Goal: Task Accomplishment & Management: Manage account settings

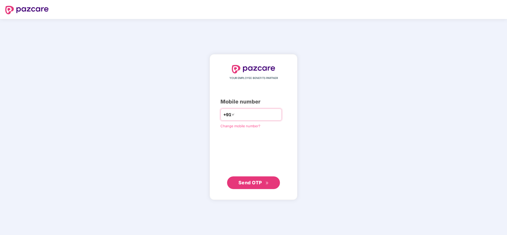
type input "**********"
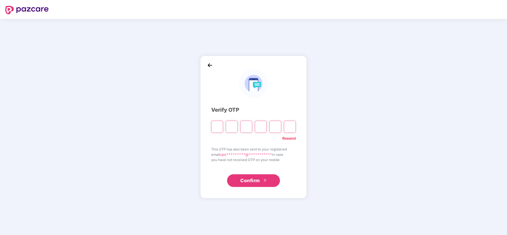
type input "*"
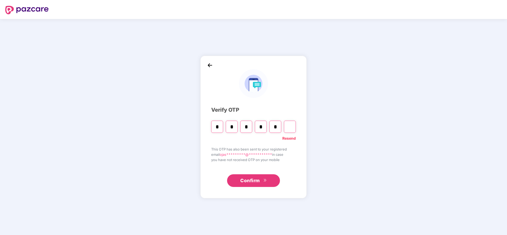
type input "*"
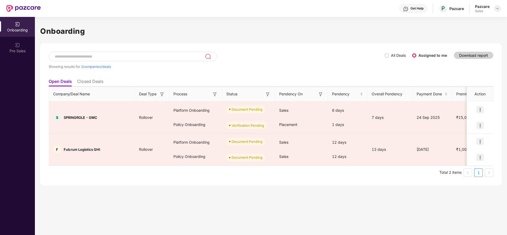
click at [496, 11] on div at bounding box center [497, 8] width 6 height 6
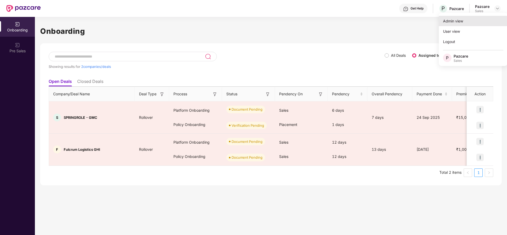
click at [473, 18] on div "Admin view" at bounding box center [473, 21] width 69 height 10
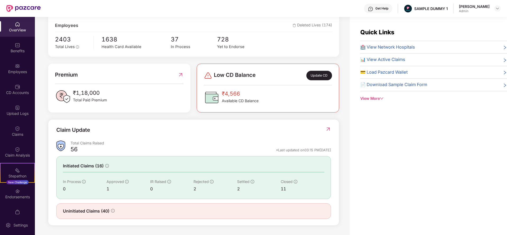
scroll to position [17, 0]
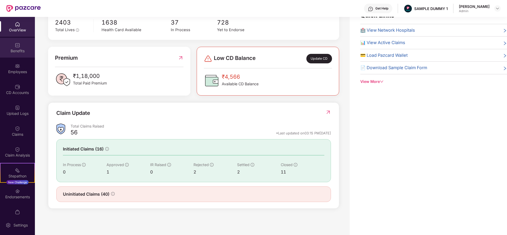
click at [16, 45] on img at bounding box center [17, 45] width 5 height 5
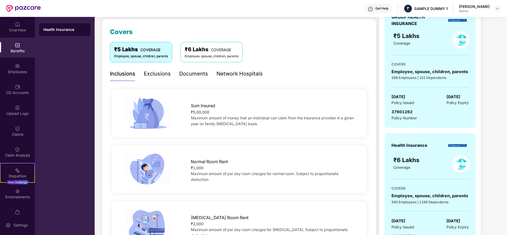
scroll to position [67, 0]
click at [162, 75] on div "Exclusions" at bounding box center [157, 74] width 27 height 8
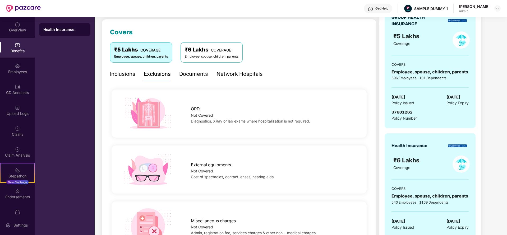
click at [195, 71] on div "Documents" at bounding box center [193, 74] width 29 height 8
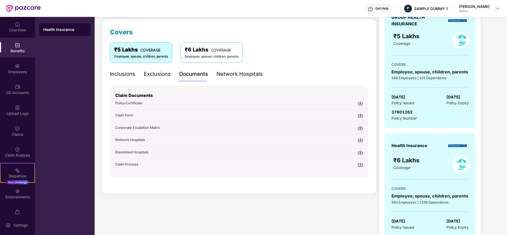
click at [239, 74] on div "Network Hospitals" at bounding box center [240, 74] width 46 height 8
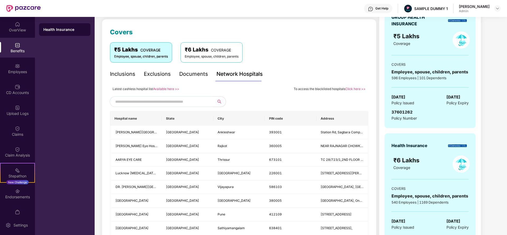
click at [160, 101] on input "text" at bounding box center [160, 102] width 90 height 8
type input "******"
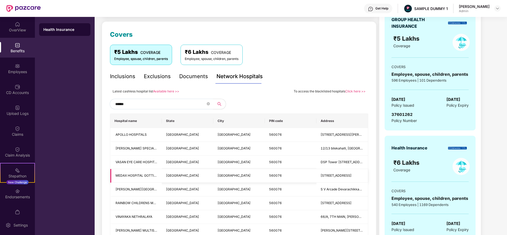
scroll to position [64, 0]
click at [207, 104] on icon "close-circle" at bounding box center [208, 104] width 3 height 3
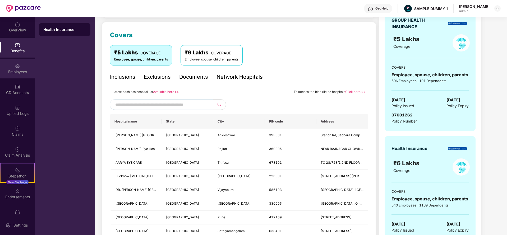
click at [6, 68] on div "Employees" at bounding box center [17, 69] width 35 height 20
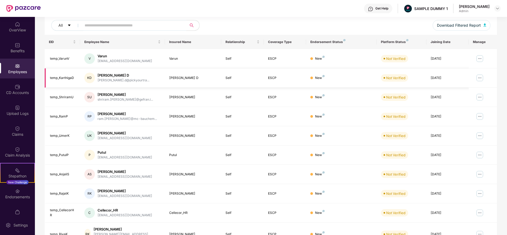
scroll to position [0, 0]
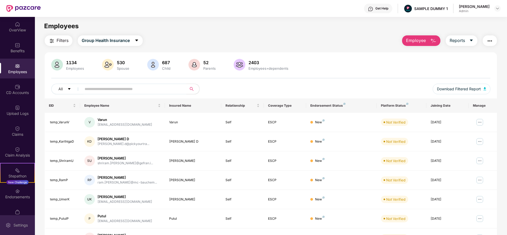
click at [6, 221] on div "Settings" at bounding box center [17, 225] width 35 height 20
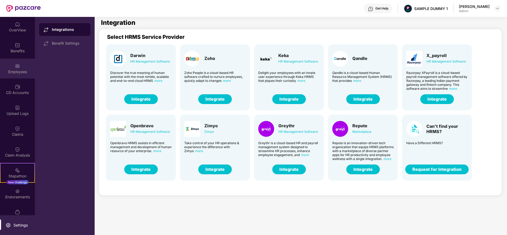
click at [11, 67] on div "Employees" at bounding box center [17, 69] width 35 height 20
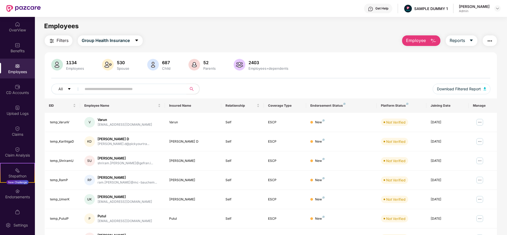
click at [417, 43] on span "Employee" at bounding box center [416, 40] width 20 height 7
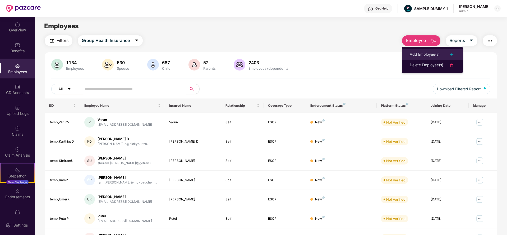
click at [419, 52] on div "Add Employee(s)" at bounding box center [425, 55] width 30 height 6
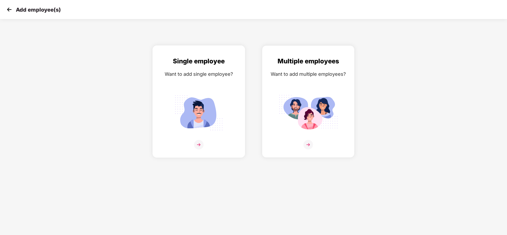
click at [190, 88] on div "Single employee Want to add single employee?" at bounding box center [198, 106] width 81 height 100
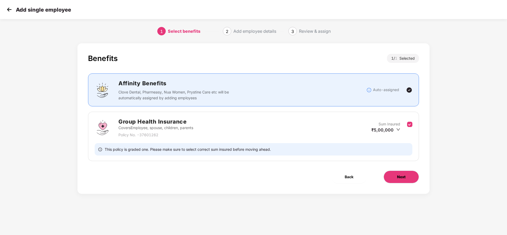
click at [401, 174] on span "Next" at bounding box center [401, 177] width 8 height 6
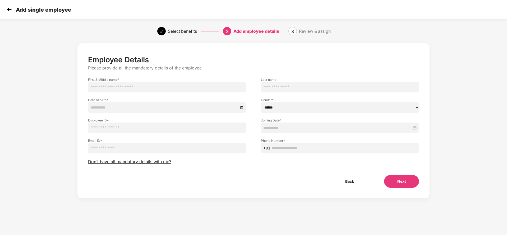
click at [6, 6] on img at bounding box center [9, 10] width 8 height 8
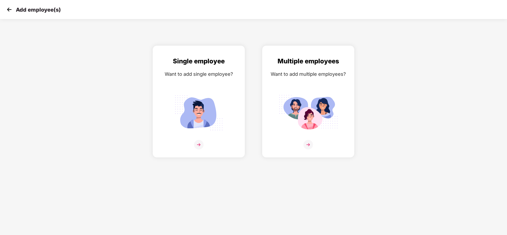
click at [6, 6] on img at bounding box center [9, 10] width 8 height 8
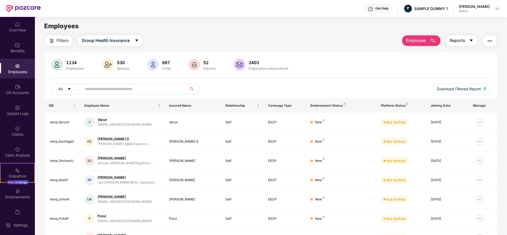
click at [461, 40] on span "Reports" at bounding box center [457, 40] width 15 height 7
click at [491, 42] on img "button" at bounding box center [490, 41] width 6 height 6
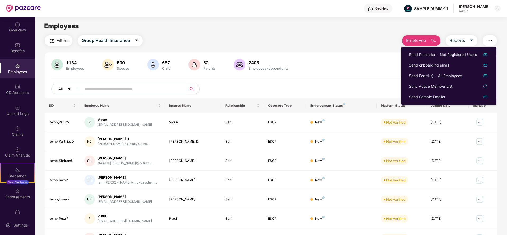
click at [358, 47] on div "Filters Group Health Insurance Employee Reports 1134 Employees 530 Spouse 687 C…" at bounding box center [271, 182] width 452 height 294
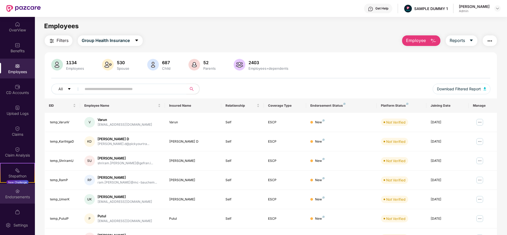
click at [15, 197] on div "Endorsements" at bounding box center [17, 197] width 35 height 5
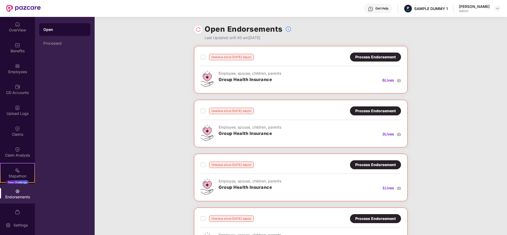
click at [375, 55] on div "Process Endorsement" at bounding box center [375, 57] width 40 height 6
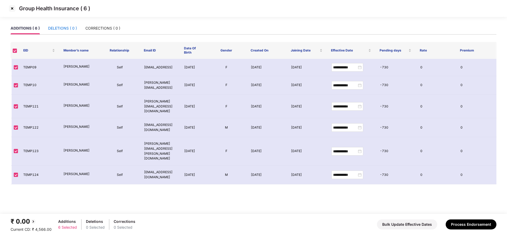
click at [63, 27] on div "DELETIONS ( 0 )" at bounding box center [62, 28] width 29 height 6
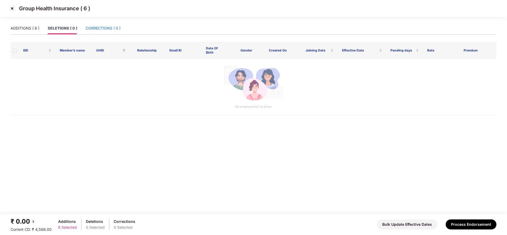
click at [98, 27] on div "CORRECTIONS ( 0 )" at bounding box center [103, 28] width 35 height 6
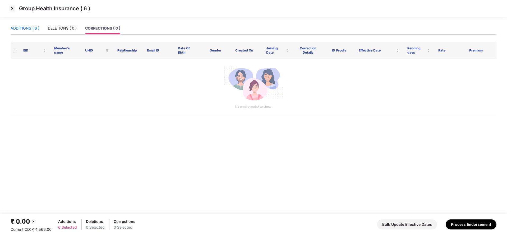
click at [35, 26] on div "ADDITIONS ( 6 )" at bounding box center [25, 28] width 29 height 6
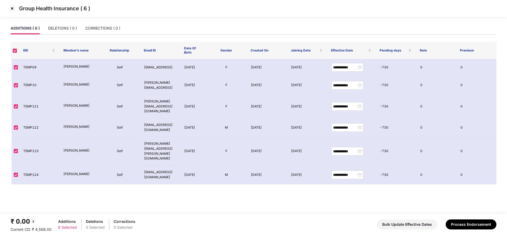
click at [11, 8] on img at bounding box center [12, 8] width 8 height 8
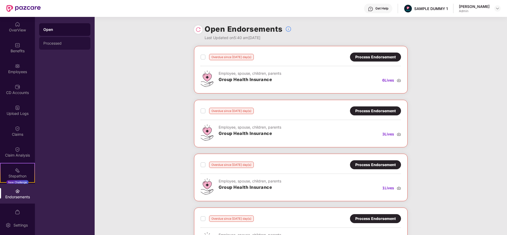
click at [65, 41] on div "Processed" at bounding box center [64, 43] width 51 height 13
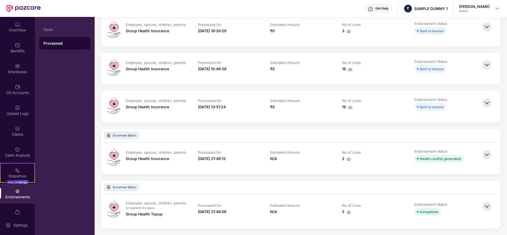
scroll to position [142, 0]
click at [490, 206] on img at bounding box center [487, 207] width 12 height 12
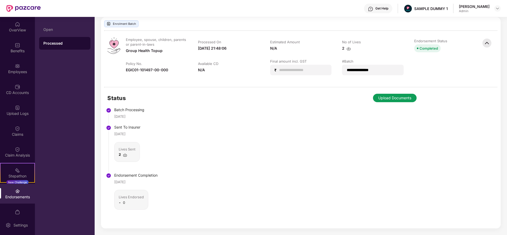
scroll to position [208, 0]
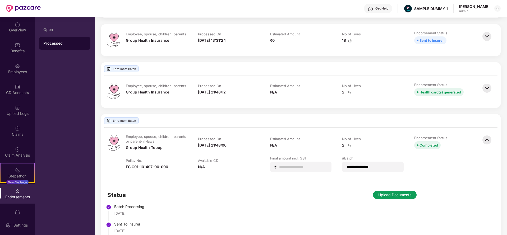
click at [486, 89] on img at bounding box center [487, 88] width 12 height 12
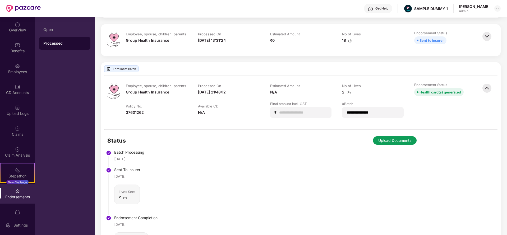
scroll to position [299, 0]
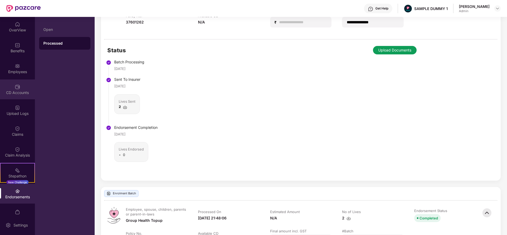
click at [20, 95] on div "CD Accounts" at bounding box center [17, 92] width 35 height 5
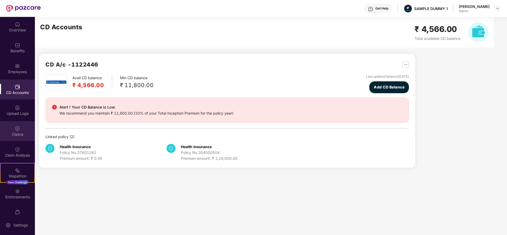
click at [12, 130] on div "Claims" at bounding box center [17, 131] width 35 height 20
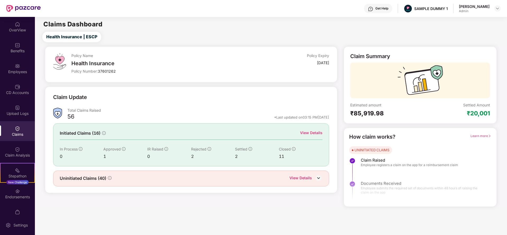
click at [312, 132] on div "View Details" at bounding box center [311, 133] width 22 height 6
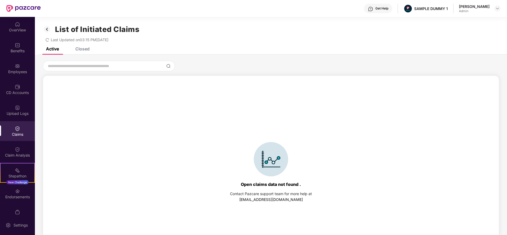
click at [84, 49] on div "Closed" at bounding box center [82, 48] width 14 height 5
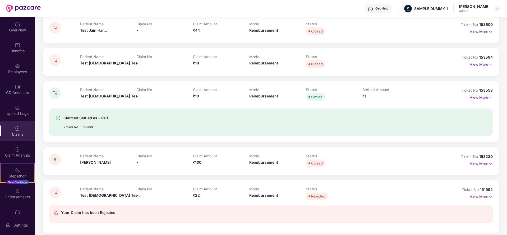
scroll to position [43, 0]
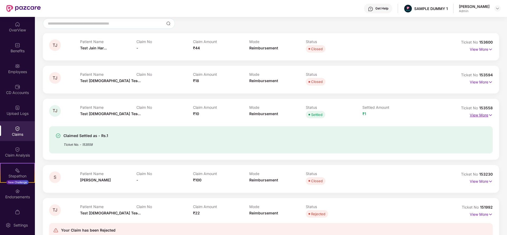
click at [487, 113] on p "View More" at bounding box center [481, 114] width 23 height 7
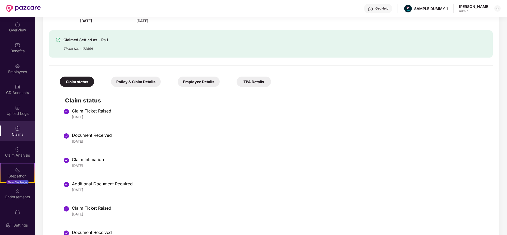
scroll to position [155, 0]
click at [134, 84] on div "Policy & Claim Details" at bounding box center [136, 82] width 50 height 10
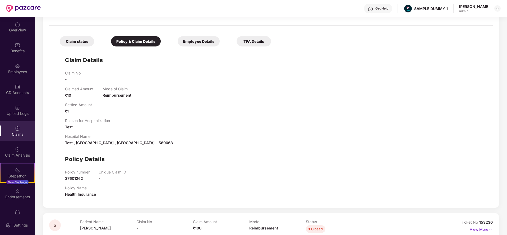
scroll to position [196, 0]
click at [208, 40] on div "Employee Details" at bounding box center [199, 41] width 42 height 10
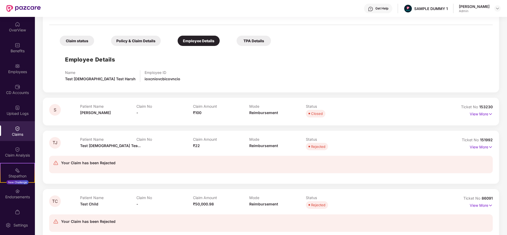
click at [254, 39] on div "TPA Details" at bounding box center [254, 41] width 34 height 10
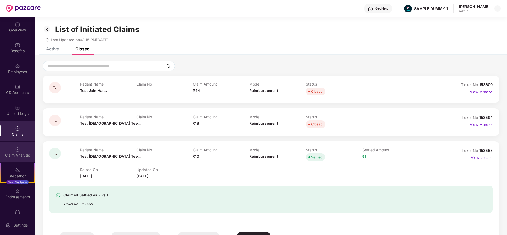
scroll to position [31, 0]
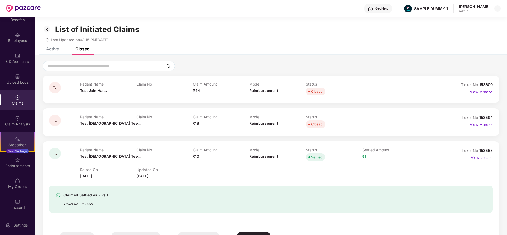
click at [18, 136] on div at bounding box center [17, 138] width 5 height 5
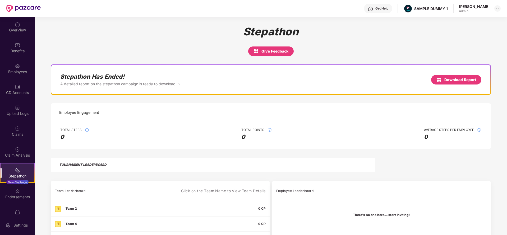
click at [378, 10] on div "Get Help" at bounding box center [378, 9] width 28 height 10
click at [312, 24] on div "Stepathon Give Feedback" at bounding box center [271, 36] width 472 height 39
